Goal: Task Accomplishment & Management: Manage account settings

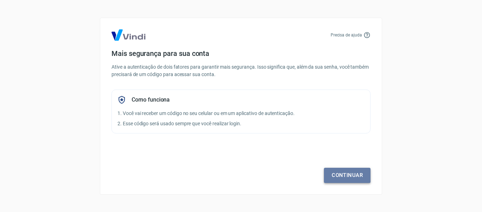
click at [341, 173] on link "Continuar" at bounding box center [347, 174] width 47 height 15
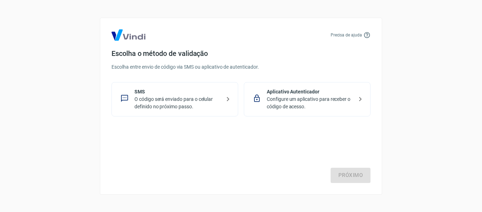
click at [202, 108] on p "O código será enviado para o celular definido no próximo passo." at bounding box center [178, 102] width 87 height 15
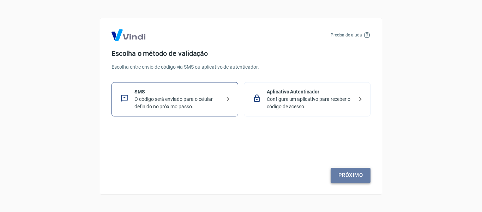
click at [346, 176] on link "Próximo" at bounding box center [351, 174] width 40 height 15
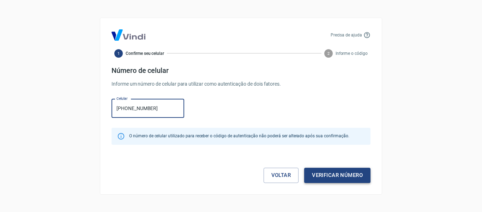
type input "[PHONE_NUMBER]"
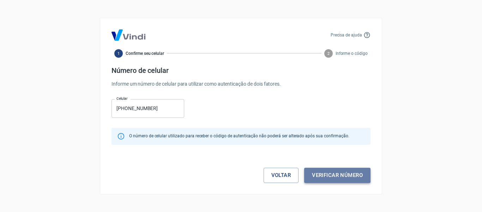
click at [336, 173] on button "Verificar número" at bounding box center [337, 174] width 66 height 15
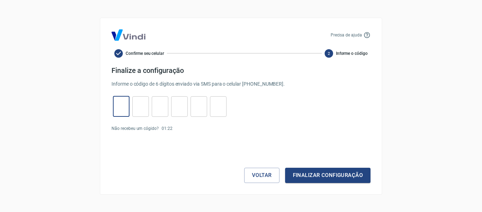
click at [125, 102] on input "tel" at bounding box center [121, 106] width 17 height 15
type input "8"
type input "5"
type input "4"
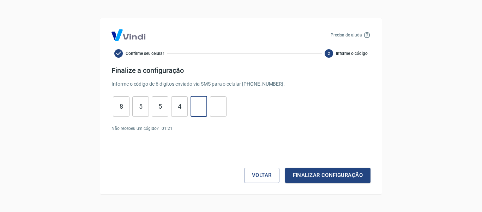
type input "6"
type input "1"
click at [285, 167] on button "Finalizar configuração" at bounding box center [327, 174] width 85 height 15
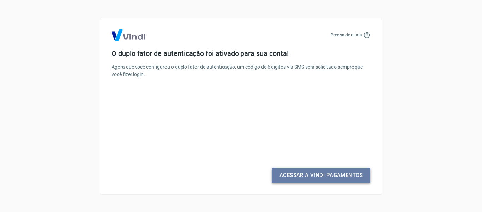
click at [292, 174] on link "Acessar a Vindi Pagamentos" at bounding box center [321, 174] width 99 height 15
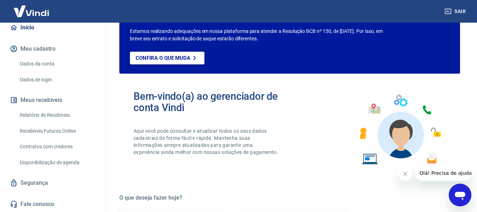
scroll to position [36, 0]
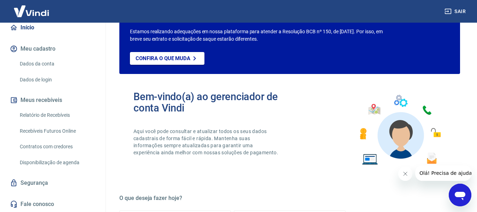
click at [186, 133] on p "Aqui você pode consultar e atualizar todos os seus dados cadastrais de forma fá…" at bounding box center [206, 141] width 146 height 28
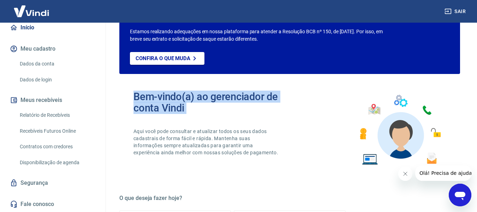
click at [186, 133] on p "Aqui você pode consultar e atualizar todos os seus dados cadastrais de forma fá…" at bounding box center [206, 141] width 146 height 28
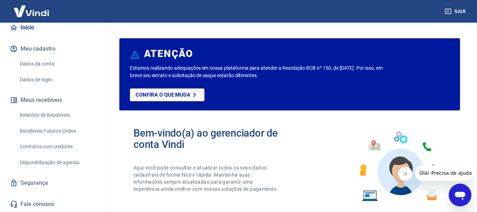
click at [220, 69] on p "Estamos realizando adequações em nossa plataforma para atender a Resolução BCB …" at bounding box center [258, 71] width 256 height 15
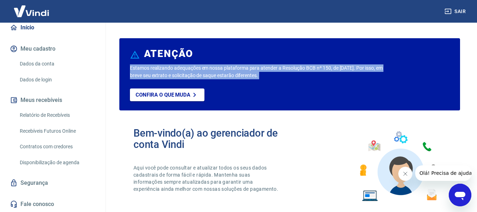
click at [220, 69] on p "Estamos realizando adequações em nossa plataforma para atender a Resolução BCB …" at bounding box center [258, 71] width 256 height 15
click at [44, 137] on link "Recebíveis Futuros Online" at bounding box center [57, 131] width 80 height 14
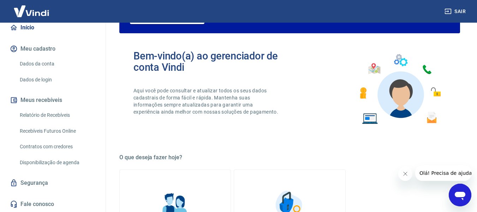
scroll to position [77, 0]
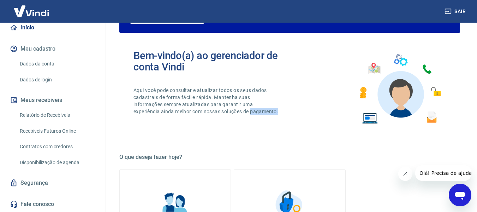
drag, startPoint x: 107, startPoint y: 133, endPoint x: 212, endPoint y: 135, distance: 104.9
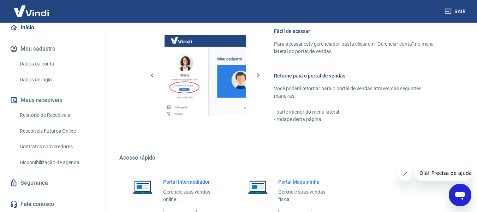
scroll to position [441, 0]
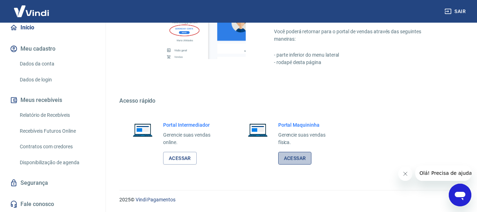
click at [288, 159] on link "Acessar" at bounding box center [295, 157] width 34 height 13
